Goal: Communication & Community: Share content

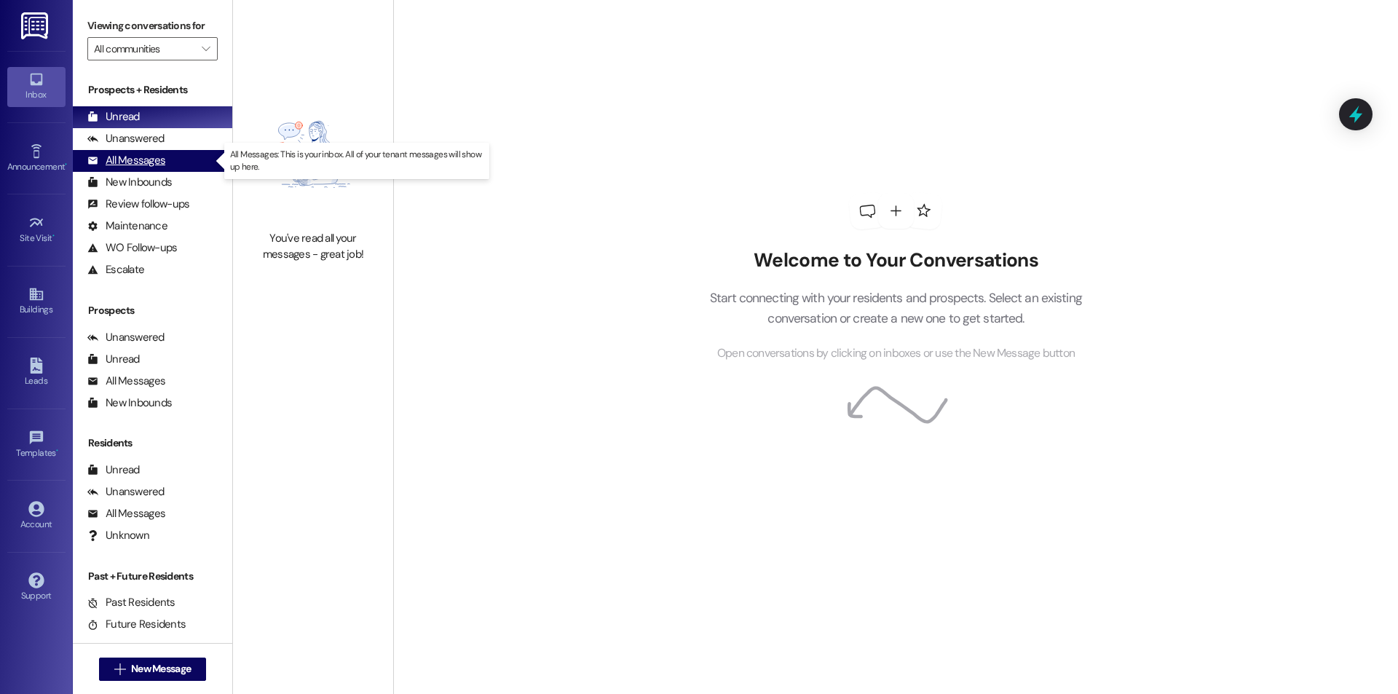
drag, startPoint x: 0, startPoint y: 0, endPoint x: 170, endPoint y: 153, distance: 228.3
click at [170, 153] on div "All Messages (undefined)" at bounding box center [152, 161] width 159 height 22
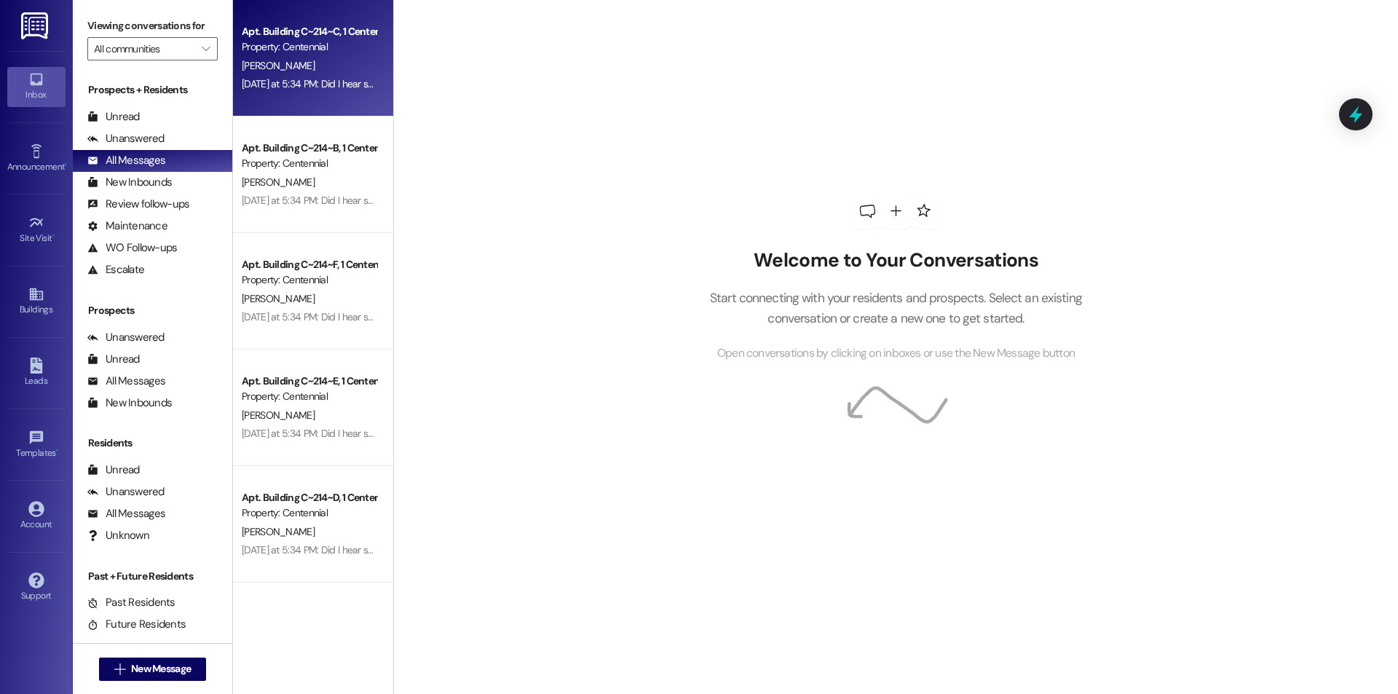
click at [296, 71] on div "[PERSON_NAME]" at bounding box center [309, 66] width 138 height 18
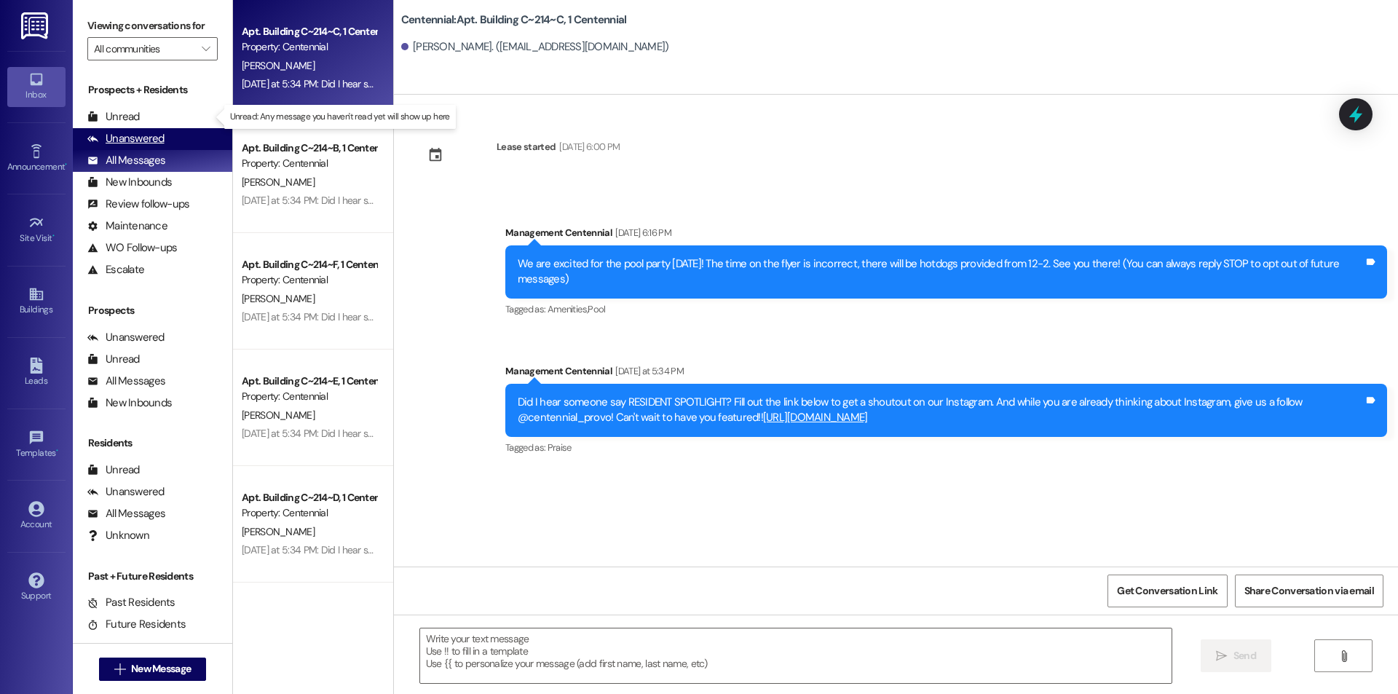
click at [162, 132] on div "Unanswered" at bounding box center [125, 138] width 77 height 15
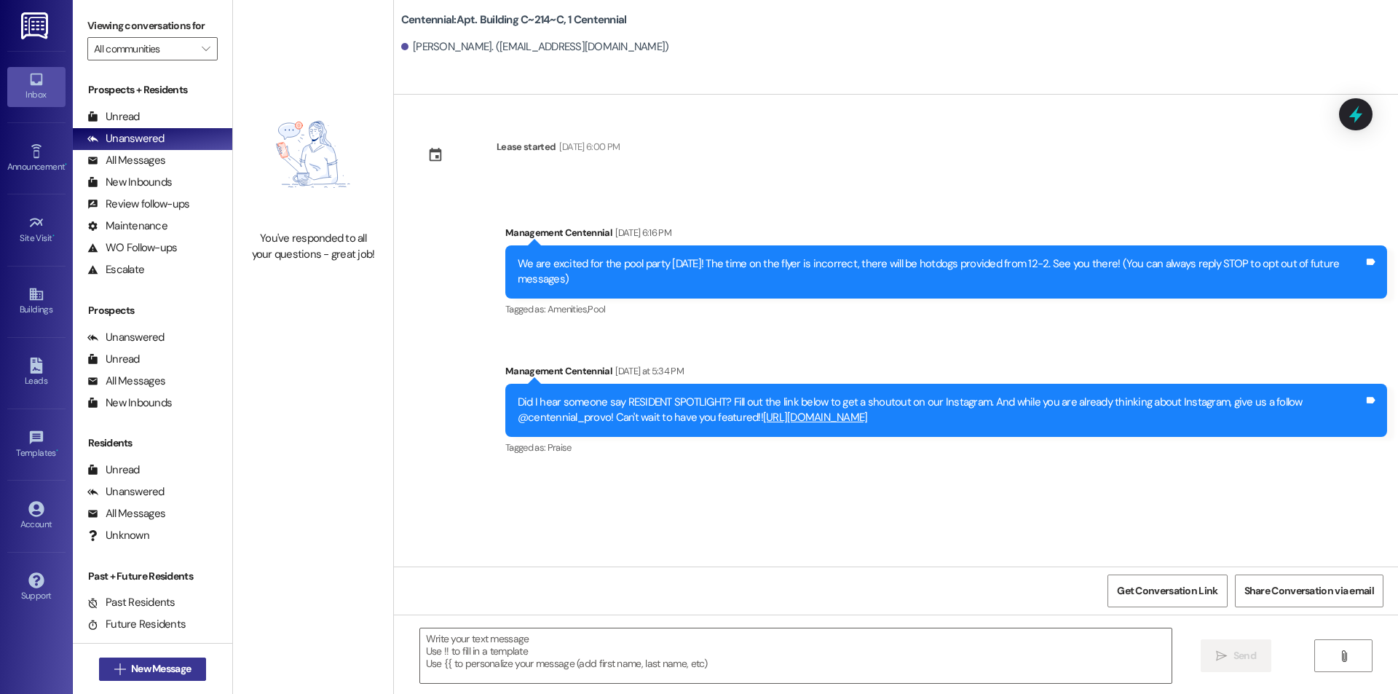
click at [143, 667] on span "New Message" at bounding box center [161, 668] width 60 height 15
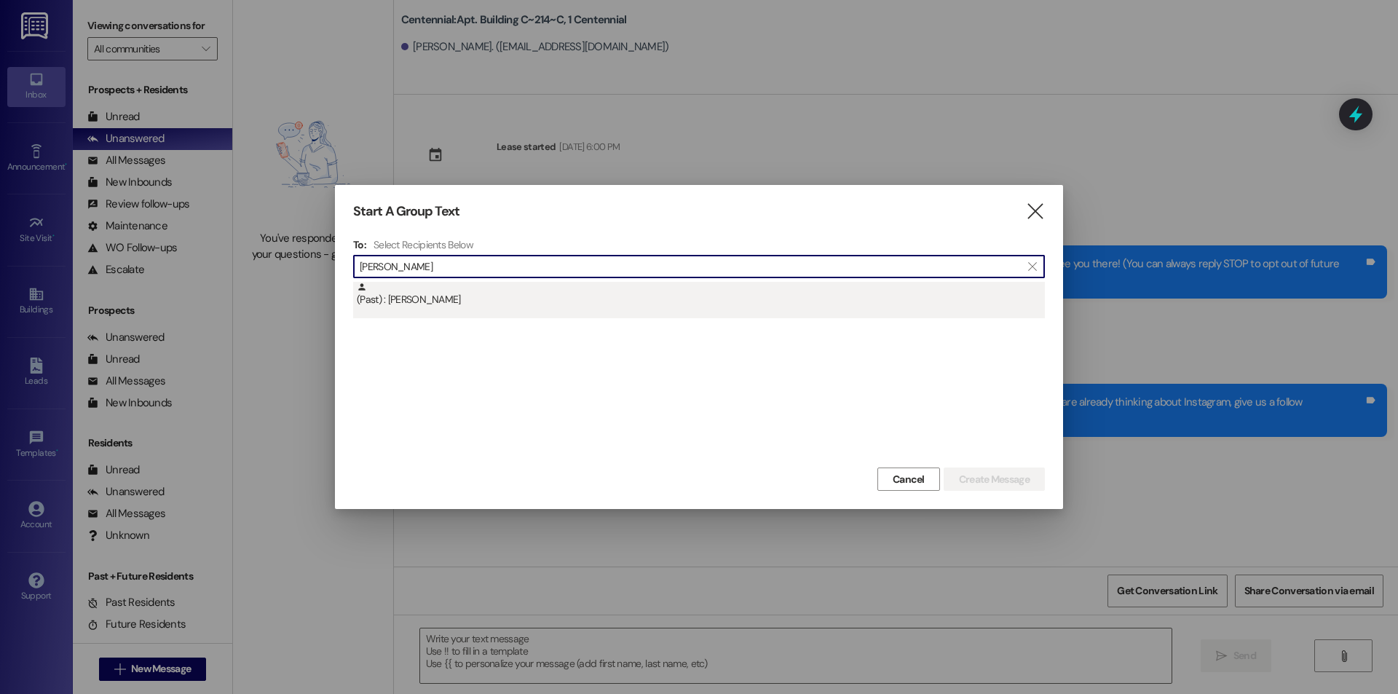
type input "[PERSON_NAME]"
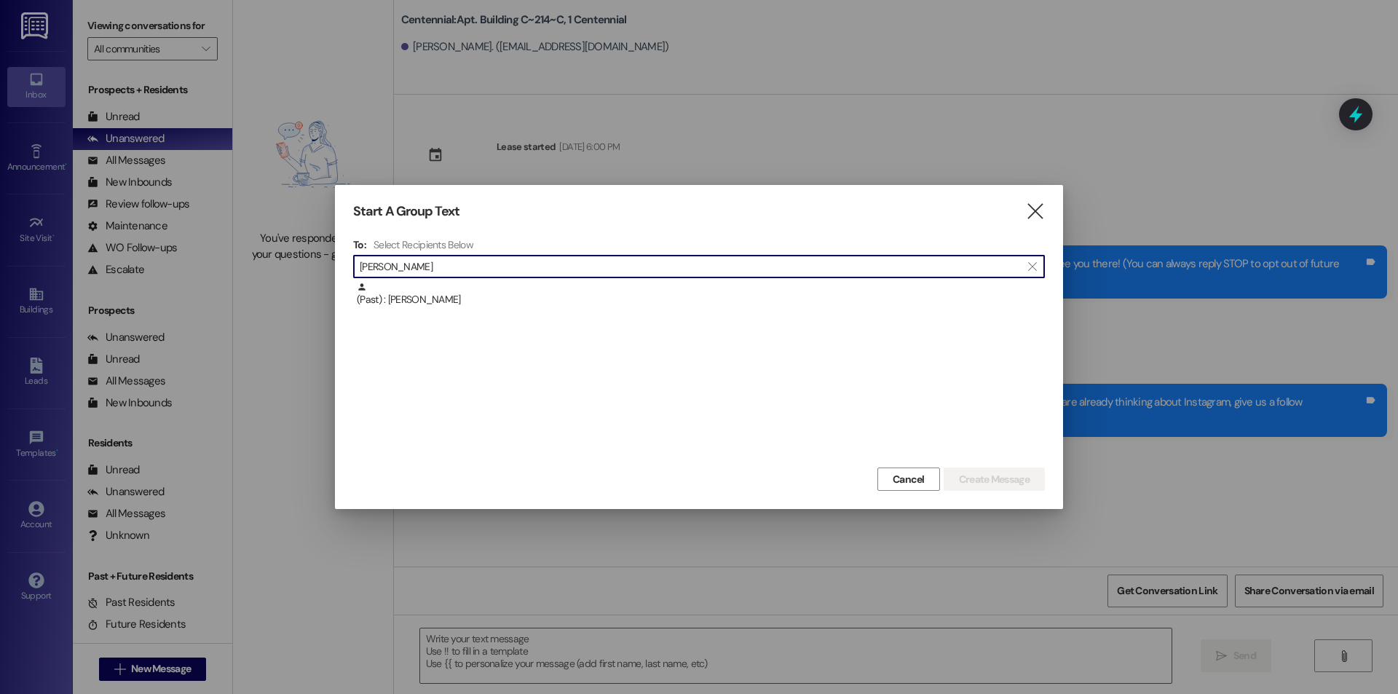
click at [445, 302] on div "(Past) : [PERSON_NAME]" at bounding box center [701, 294] width 688 height 25
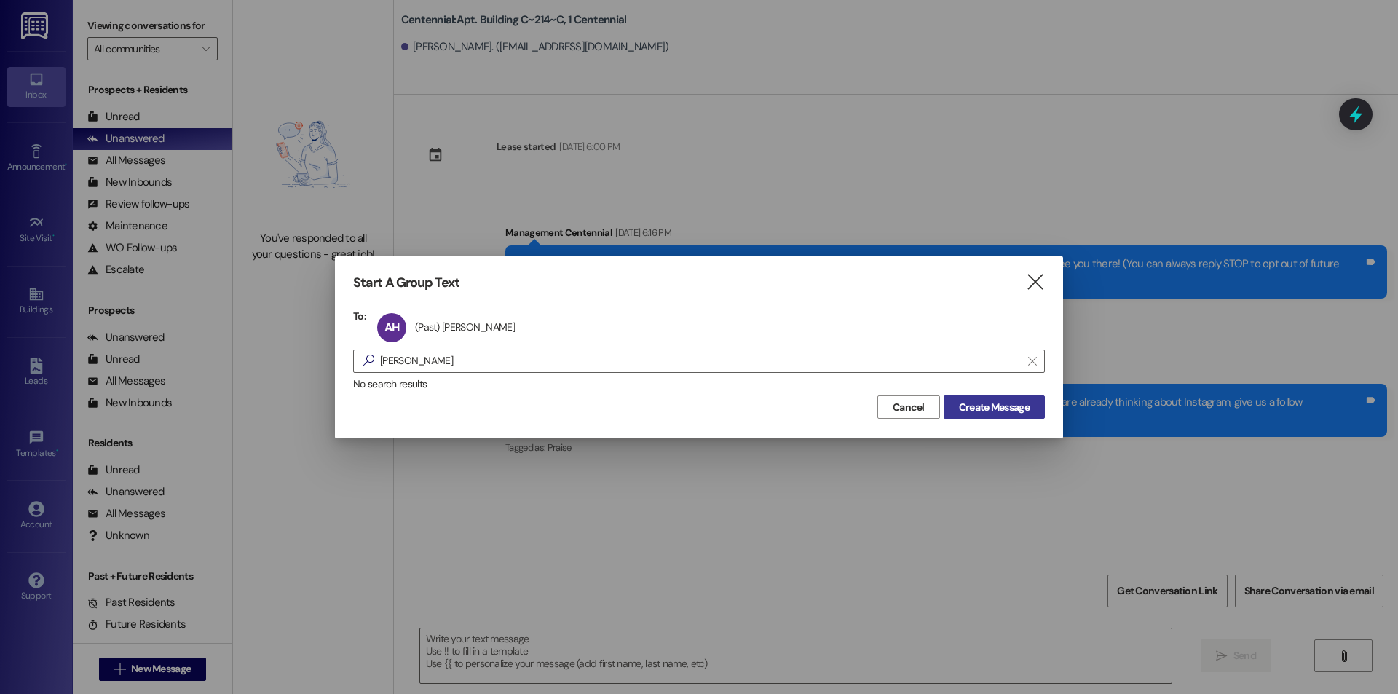
click at [994, 413] on span "Create Message" at bounding box center [994, 407] width 71 height 15
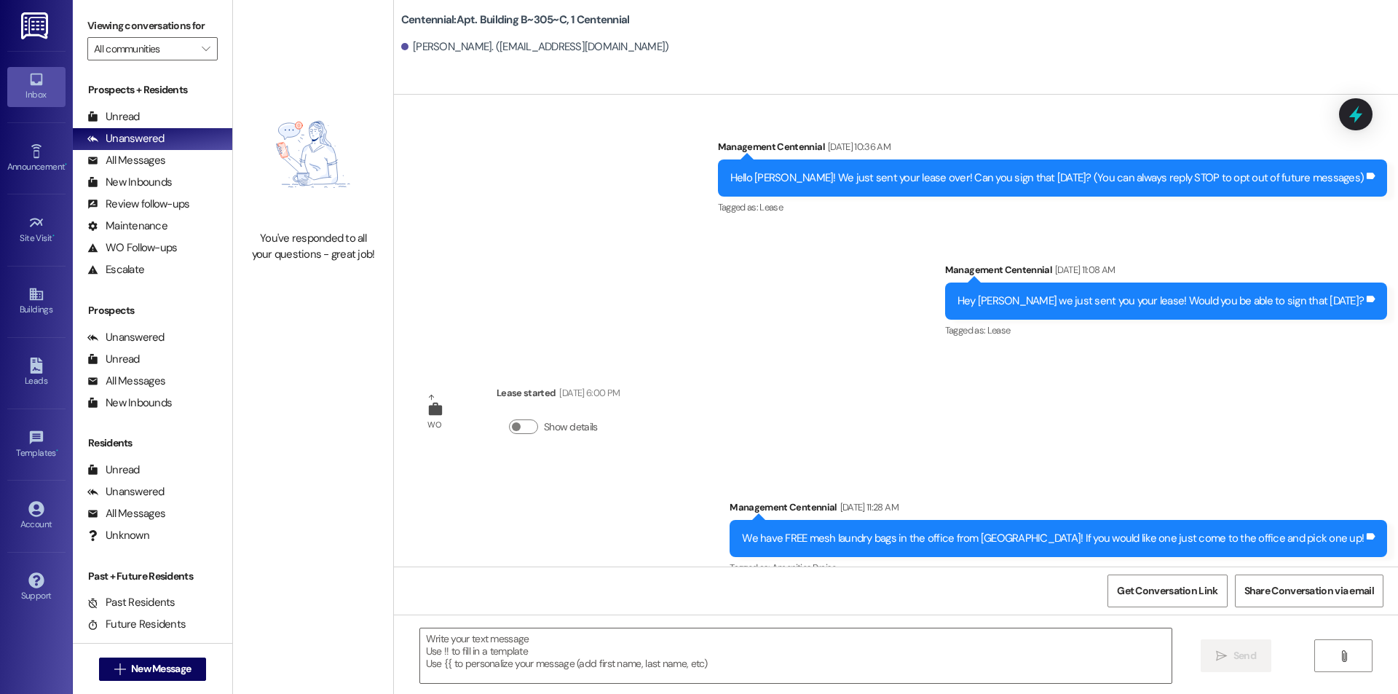
scroll to position [11660, 0]
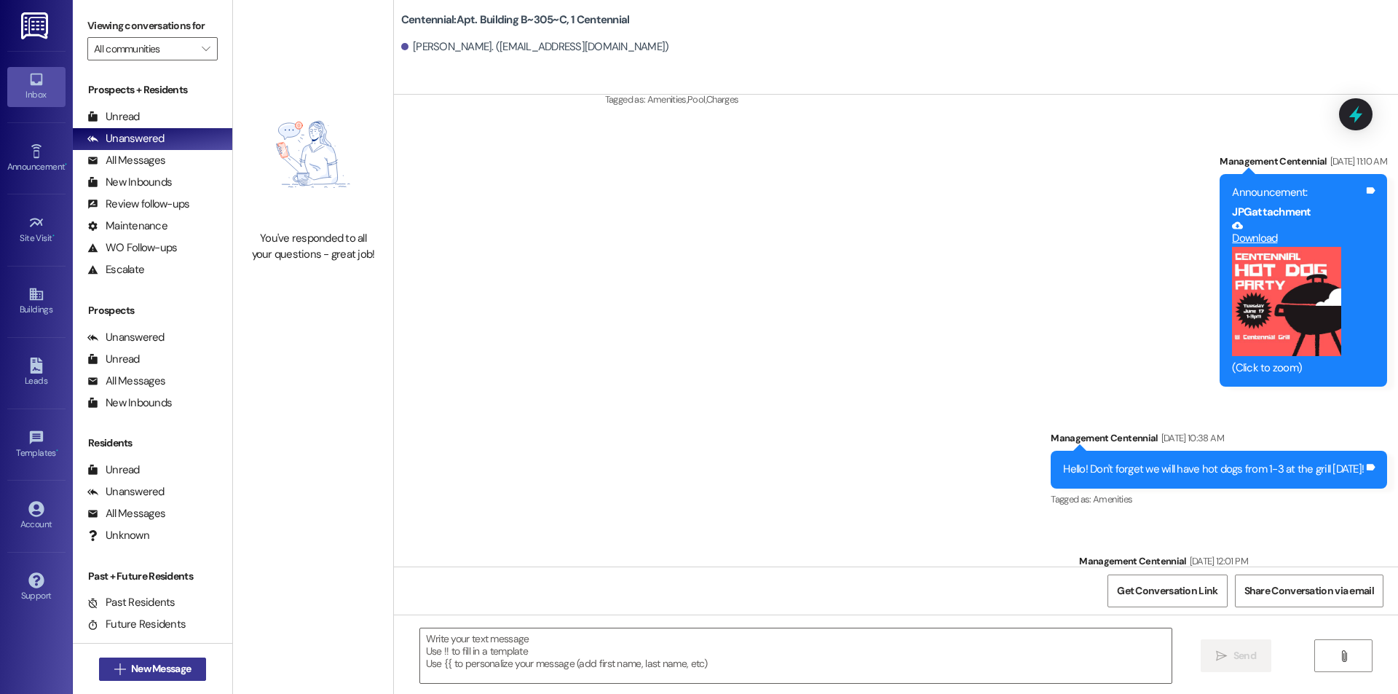
click at [140, 658] on button " New Message" at bounding box center [153, 668] width 108 height 23
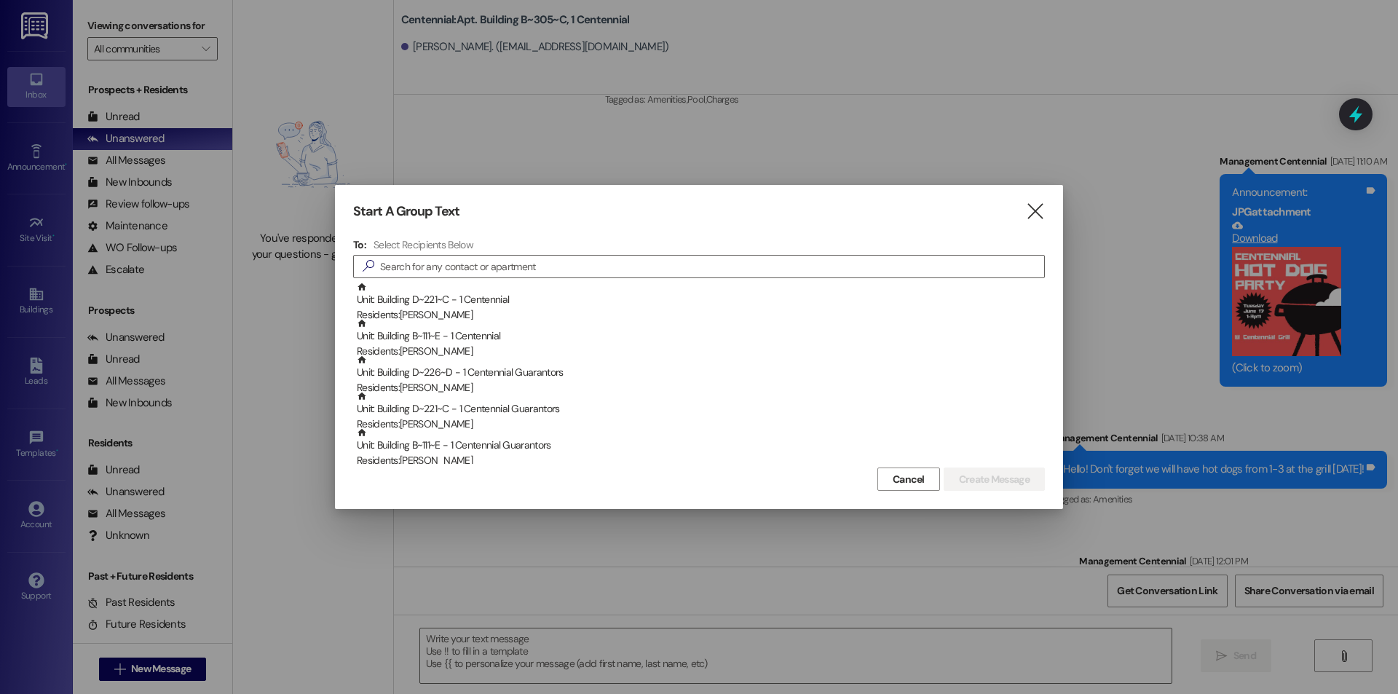
click at [1045, 203] on div "Start A Group Text  To: Select Recipients Below  Unit: Building D~221~C - 1 C…" at bounding box center [699, 347] width 728 height 324
click at [1037, 206] on icon "" at bounding box center [1035, 211] width 20 height 15
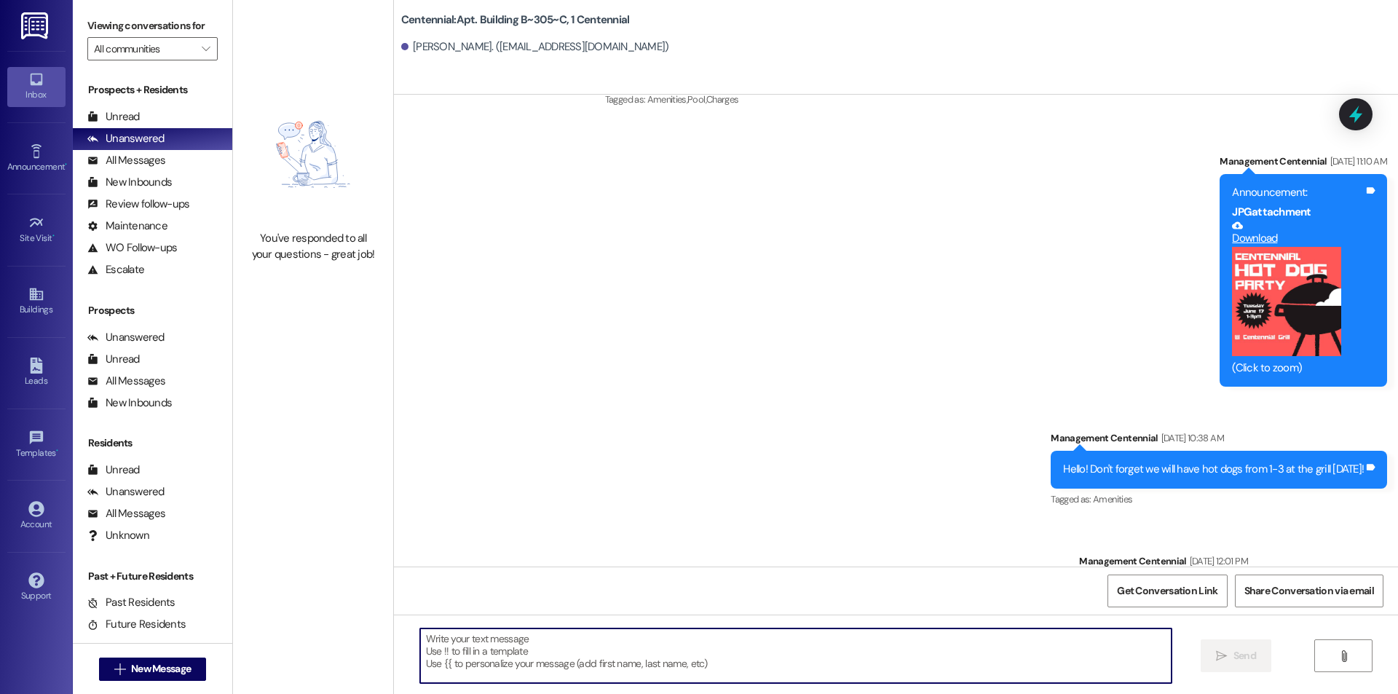
click at [496, 646] on textarea at bounding box center [795, 655] width 751 height 55
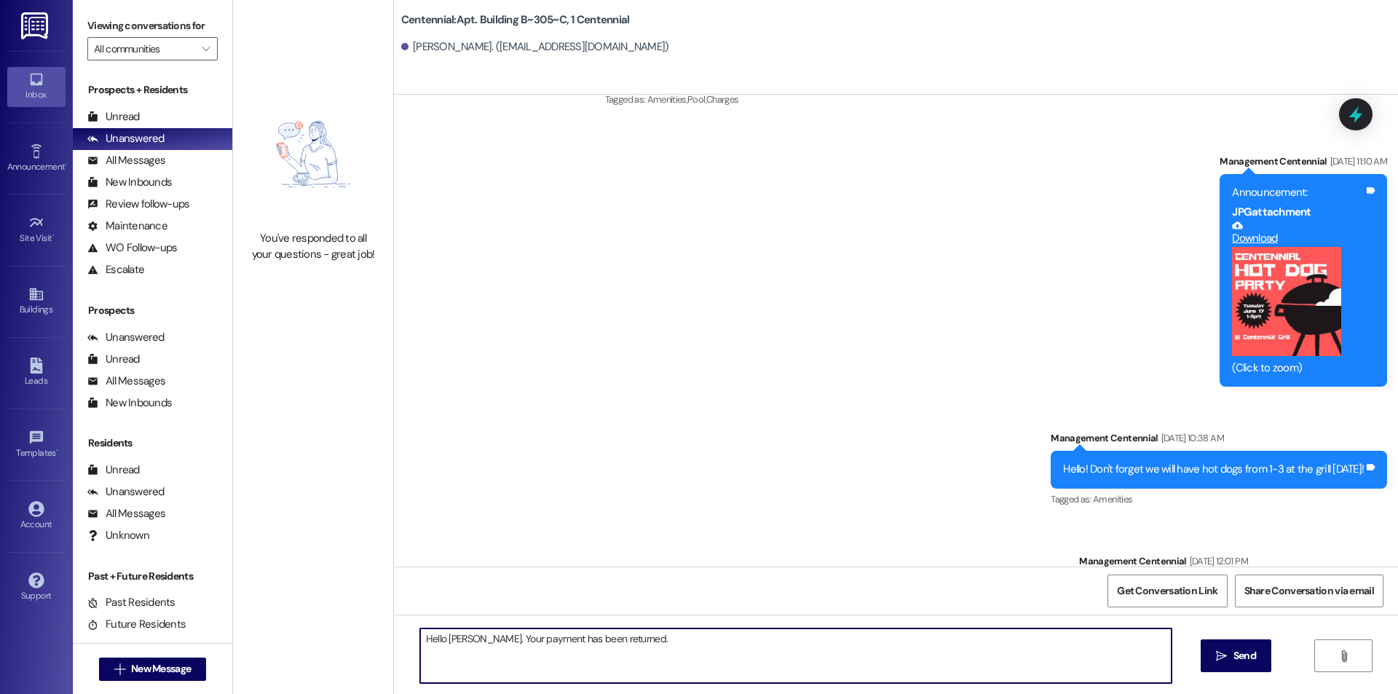
click at [716, 636] on textarea "Hello [PERSON_NAME]. Your payment has been returned." at bounding box center [795, 655] width 751 height 55
type textarea "Hello [PERSON_NAME]. Your payment has been returned."
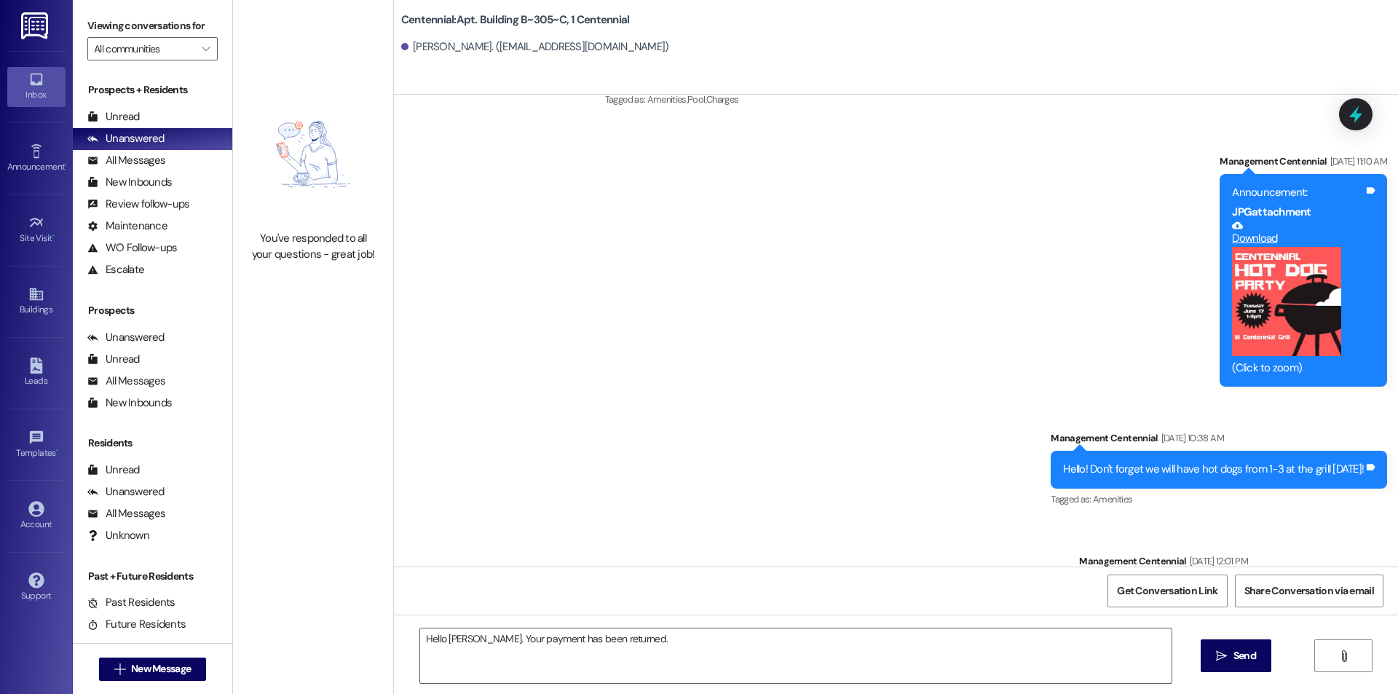
click at [1234, 637] on div "Hello [PERSON_NAME]. Your payment has been returned.  Send " at bounding box center [896, 668] width 1004 height 109
click at [1235, 650] on span "Send" at bounding box center [1244, 655] width 23 height 15
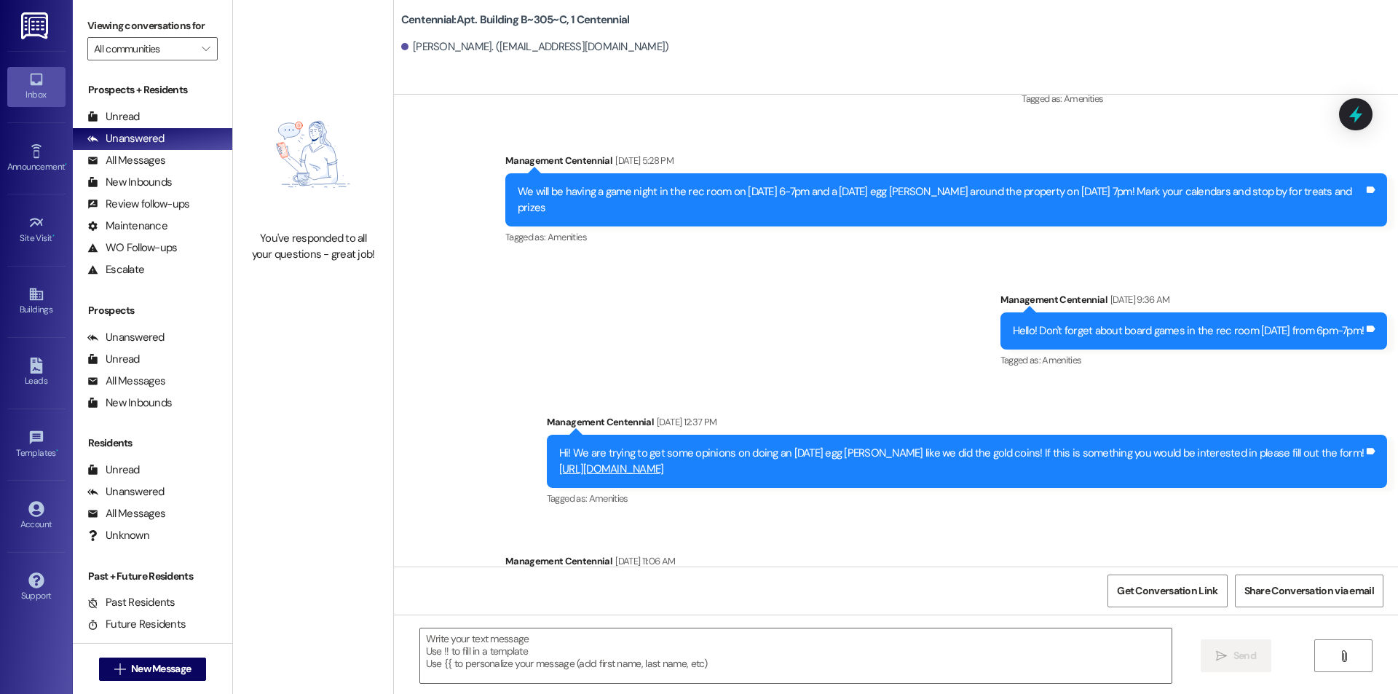
scroll to position [11761, 0]
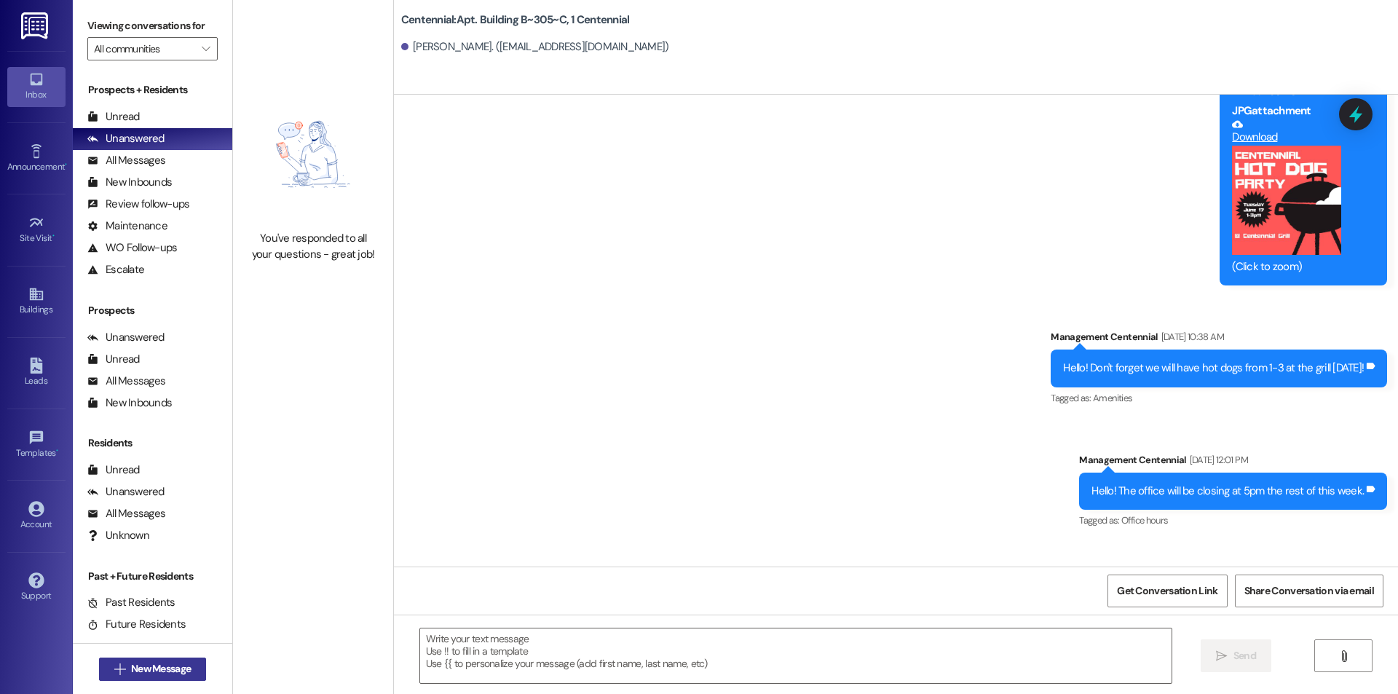
click at [114, 675] on span " New Message" at bounding box center [152, 668] width 83 height 15
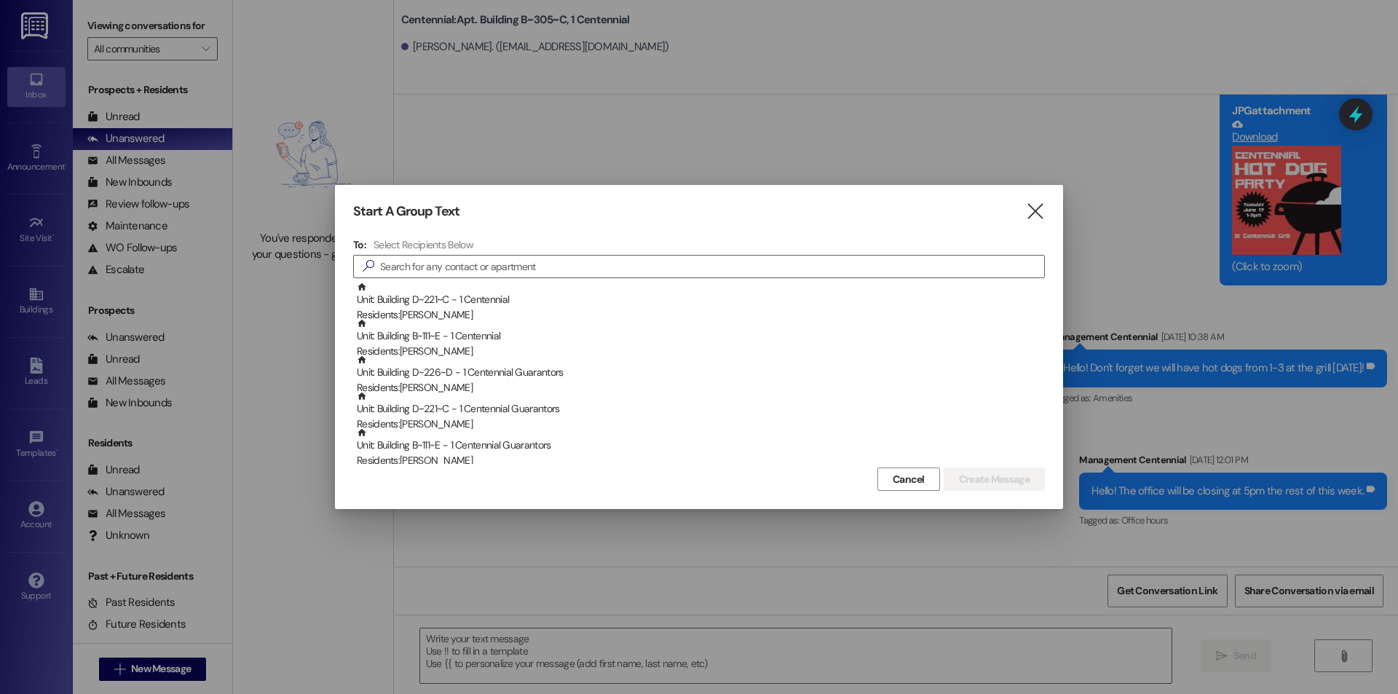
drag, startPoint x: 1032, startPoint y: 207, endPoint x: 995, endPoint y: 221, distance: 39.4
click at [1031, 207] on icon "" at bounding box center [1035, 211] width 20 height 15
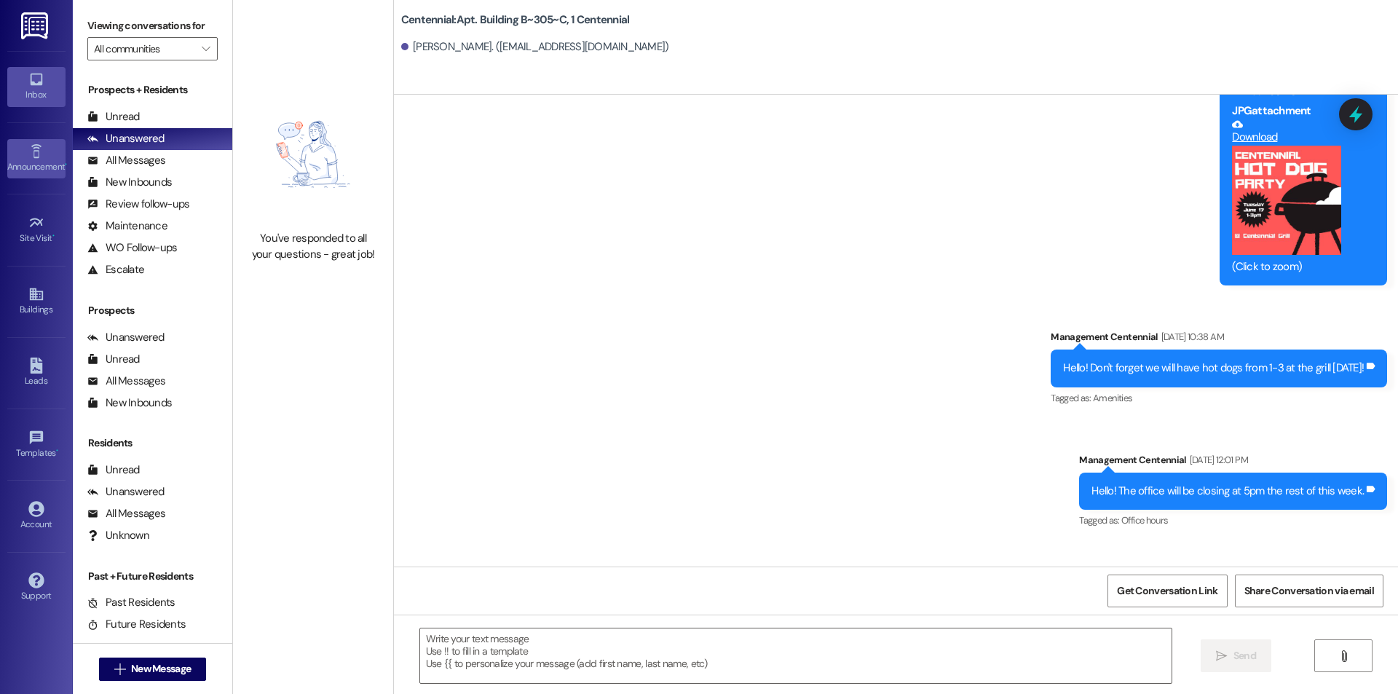
click at [41, 147] on icon at bounding box center [36, 151] width 16 height 16
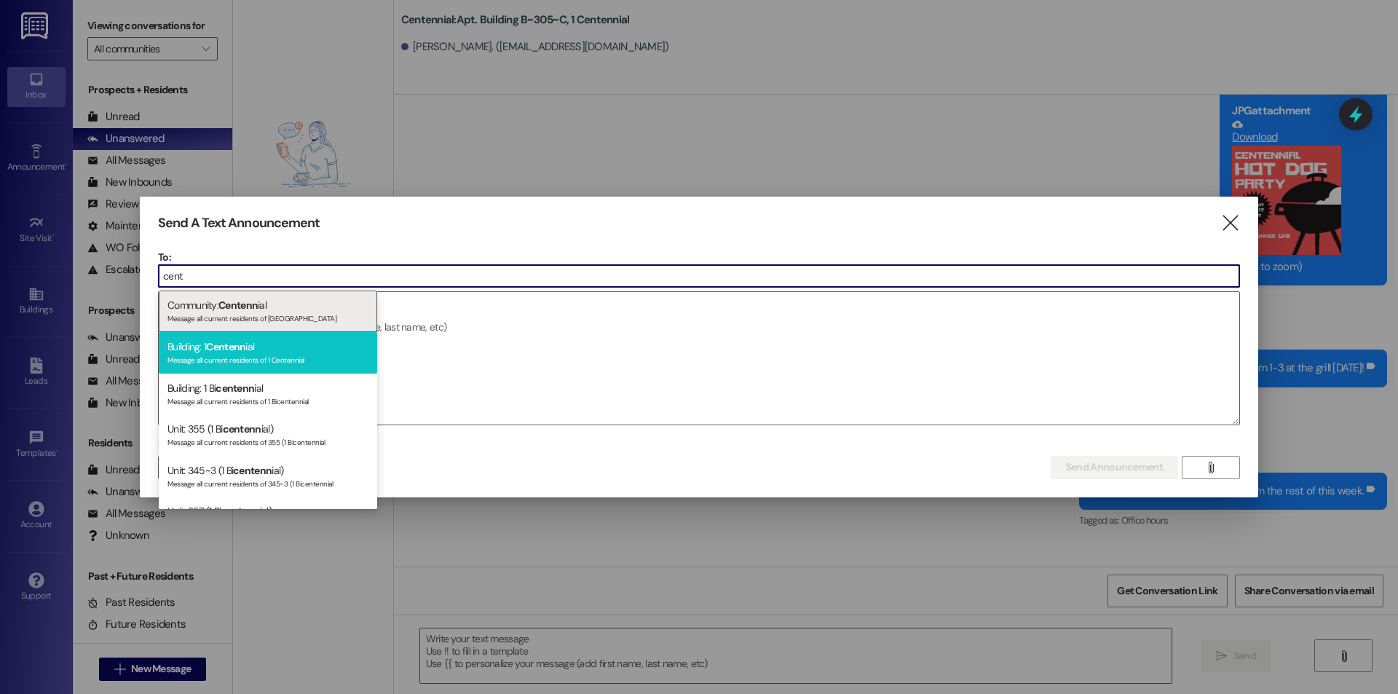
type input "cent"
click at [314, 352] on div "Building: 1 Centenn ial Message all current residents of 1 Centennial" at bounding box center [268, 352] width 218 height 41
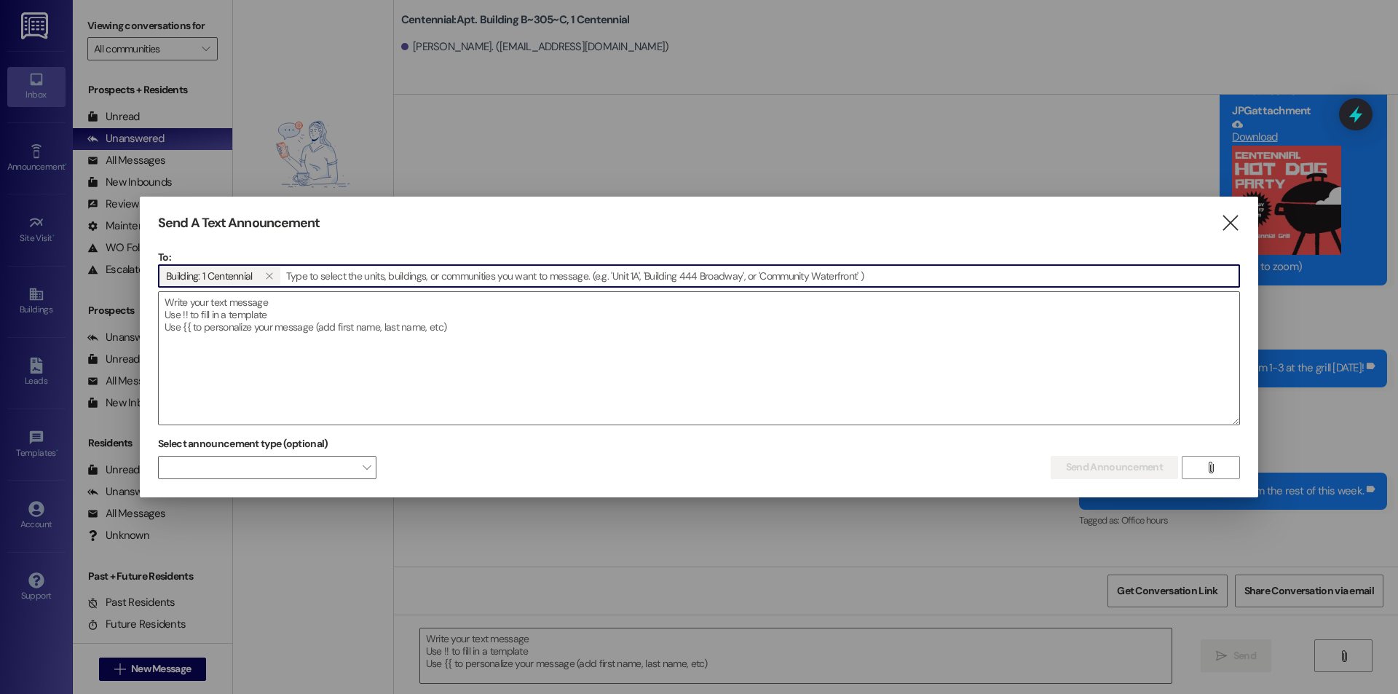
type input "r"
type input "arcadia"
drag, startPoint x: 340, startPoint y: 275, endPoint x: 283, endPoint y: 262, distance: 58.3
click at [283, 262] on div "To: Building: 1 Centennial  arcadia" at bounding box center [699, 269] width 1082 height 38
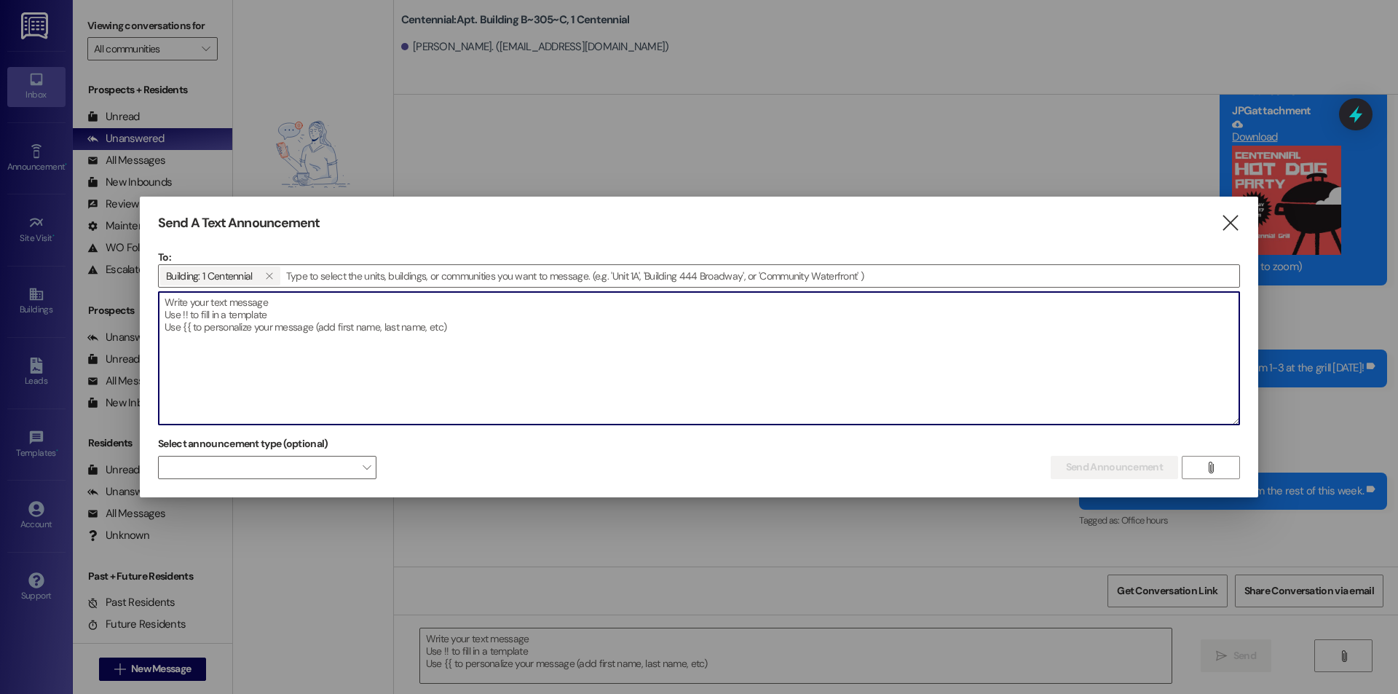
click at [357, 335] on textarea at bounding box center [699, 358] width 1080 height 132
click at [267, 276] on icon "" at bounding box center [269, 276] width 8 height 12
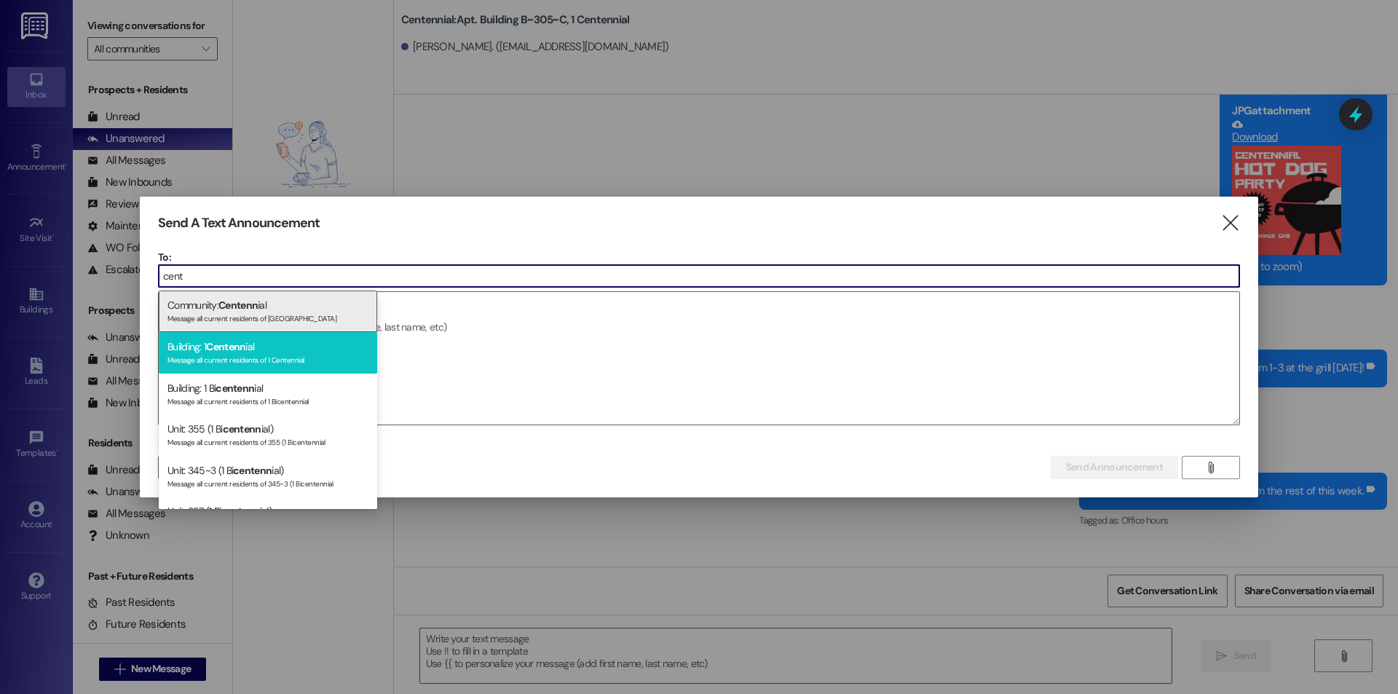
type input "cent"
click at [341, 359] on div "Message all current residents of 1 Centennial" at bounding box center [267, 358] width 201 height 12
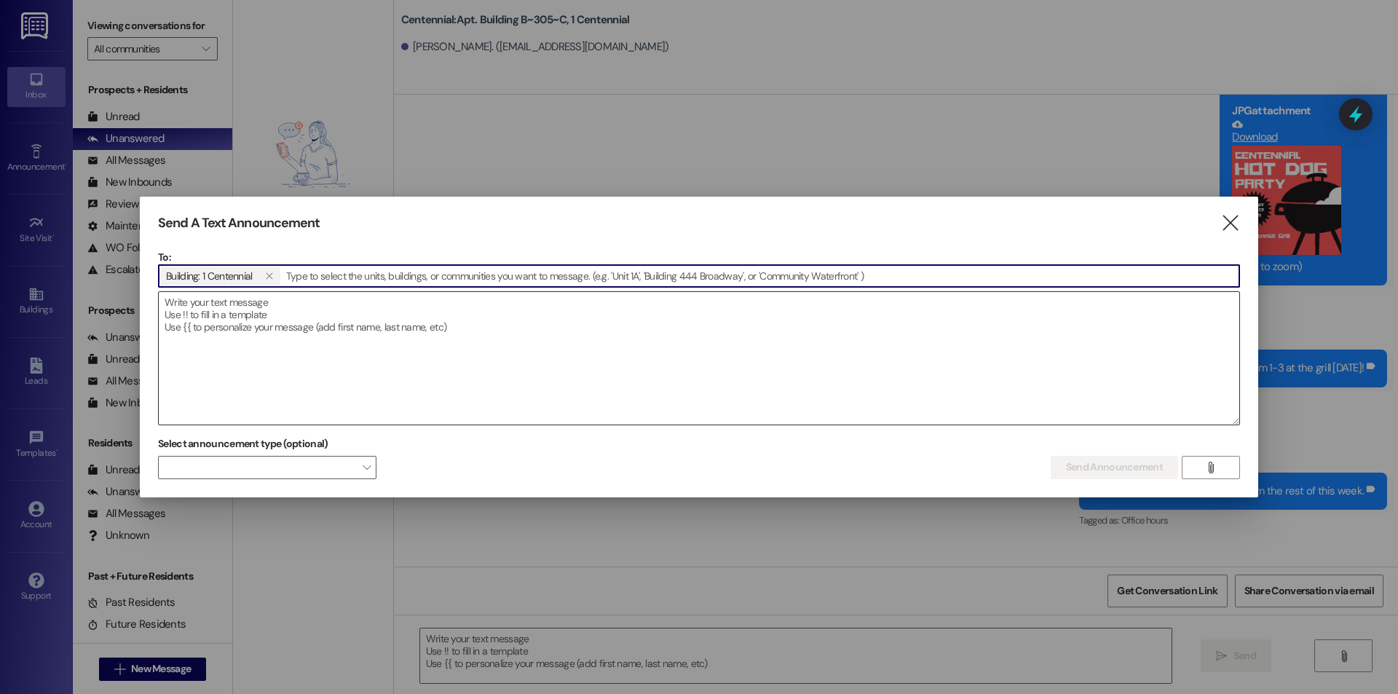
click at [336, 322] on textarea at bounding box center [699, 358] width 1080 height 132
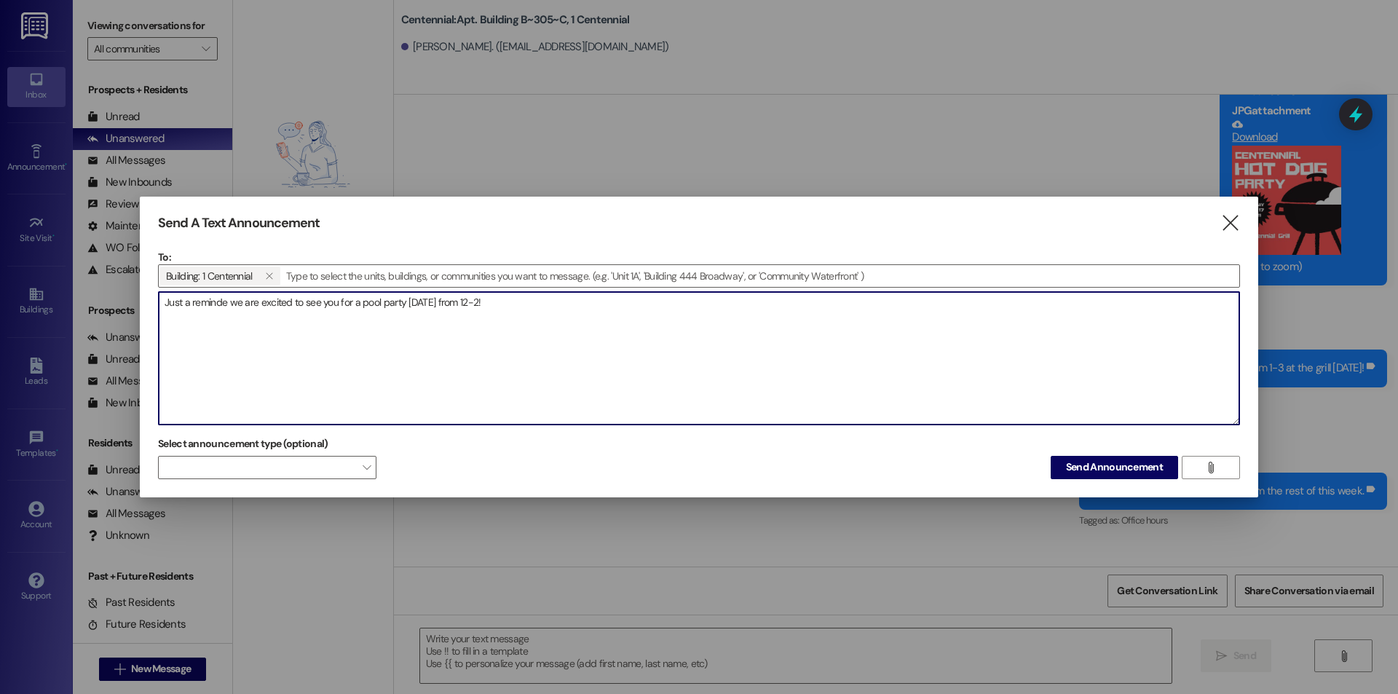
click at [405, 306] on textarea "Just a reminde we are excited to see you for a pool party [DATE] from 12-2!" at bounding box center [699, 358] width 1080 height 132
click at [215, 312] on textarea "Just a reminde we are excited to see you for a pool party and hot dogs [DATE] f…" at bounding box center [699, 358] width 1080 height 132
click at [226, 301] on textarea "Just a reminde we are excited to see you for a pool party and hot dogs [DATE] f…" at bounding box center [699, 358] width 1080 height 132
type textarea "Just a reminder we are excited to see you for a pool party and hot dogs [DATE] …"
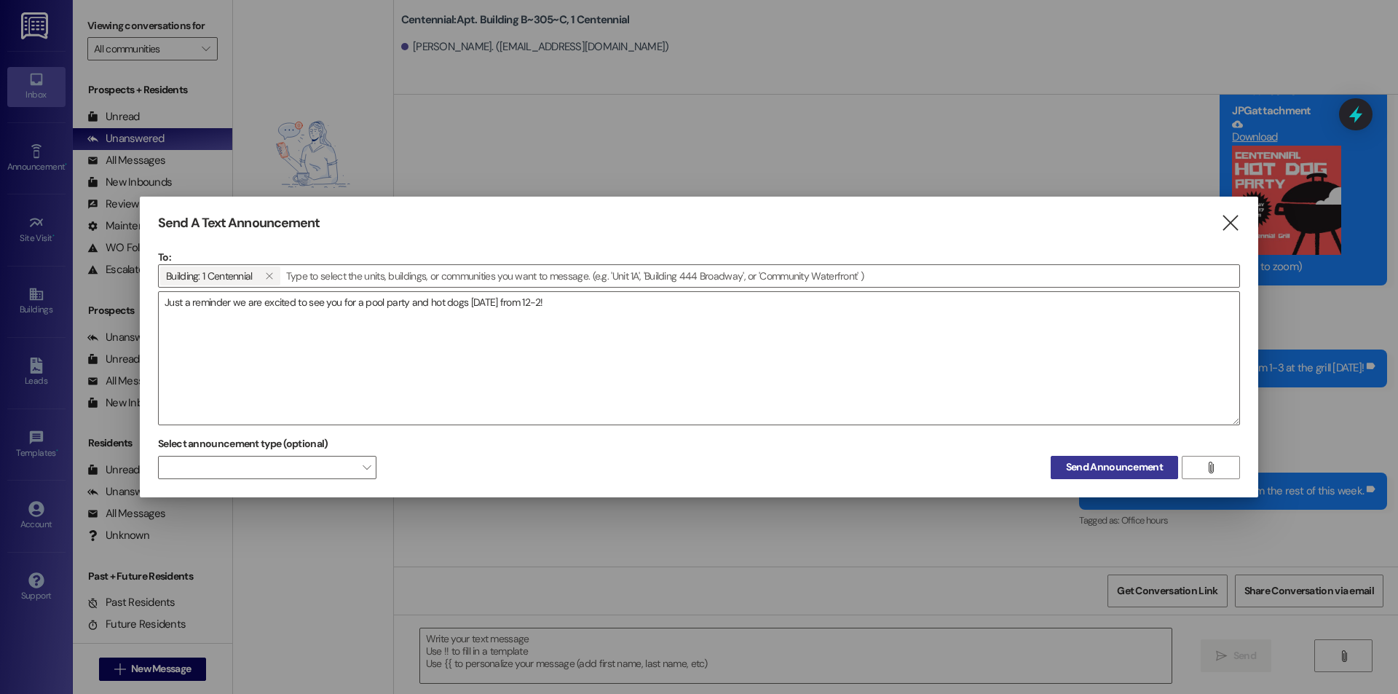
click at [1117, 461] on span "Send Announcement" at bounding box center [1114, 466] width 97 height 15
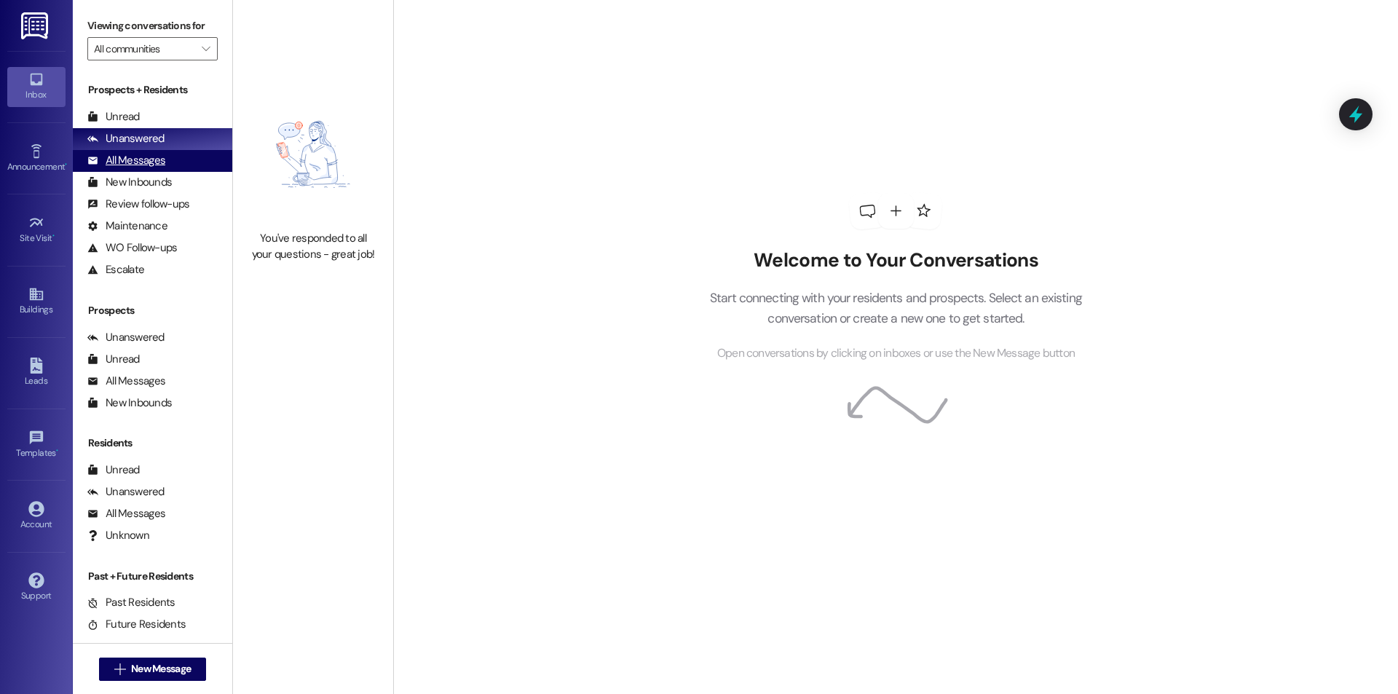
click at [152, 151] on div "All Messages (undefined)" at bounding box center [152, 161] width 159 height 22
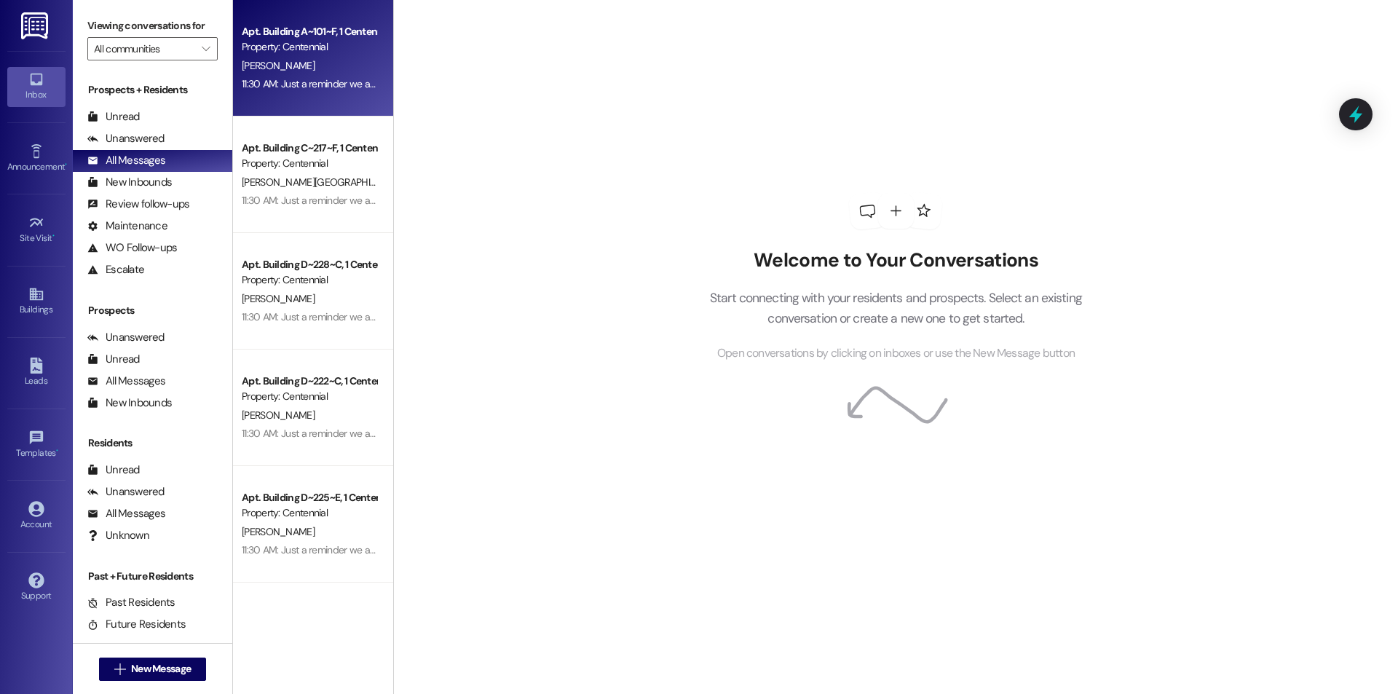
click at [310, 52] on div "Property: Centennial" at bounding box center [309, 46] width 135 height 15
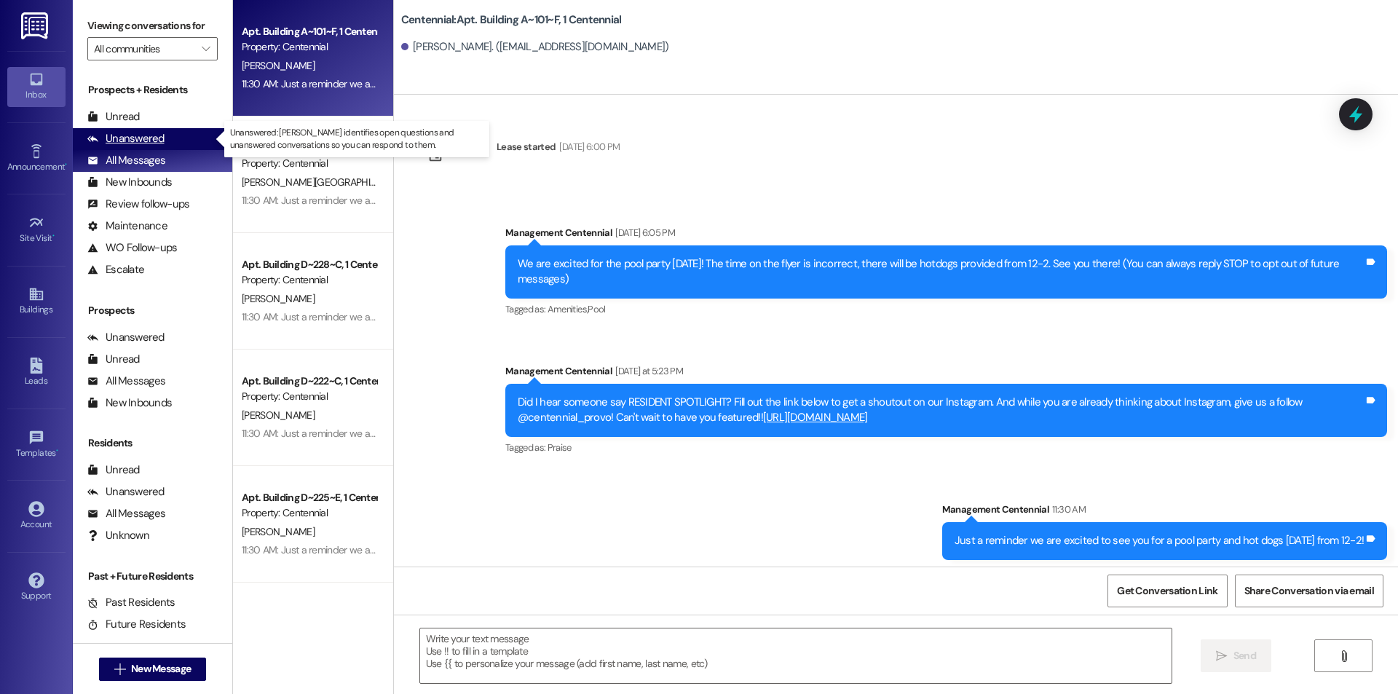
click at [186, 132] on div "Unanswered (0)" at bounding box center [152, 139] width 159 height 22
